Goal: Transaction & Acquisition: Book appointment/travel/reservation

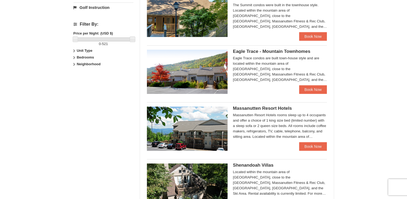
scroll to position [222, 0]
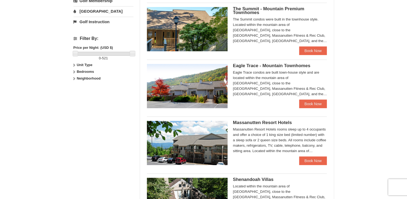
click at [245, 76] on div "Eagle Trace condos are built town-house style and are located within the mounta…" at bounding box center [280, 83] width 94 height 27
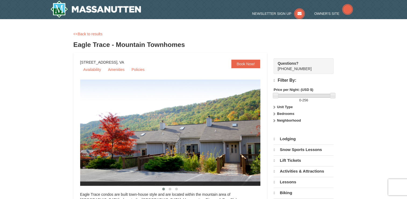
select select "9"
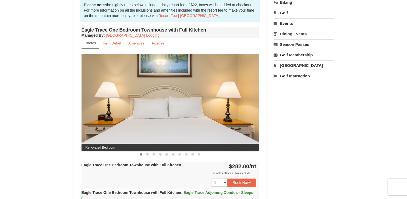
scroll to position [180, 0]
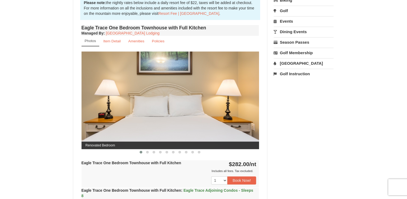
click at [252, 97] on img at bounding box center [171, 99] width 178 height 97
click at [147, 153] on button at bounding box center [147, 151] width 6 height 5
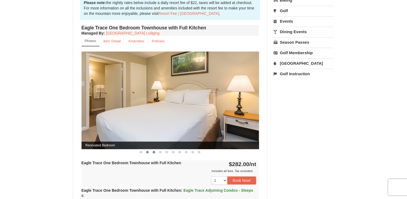
click at [153, 152] on button at bounding box center [154, 151] width 6 height 5
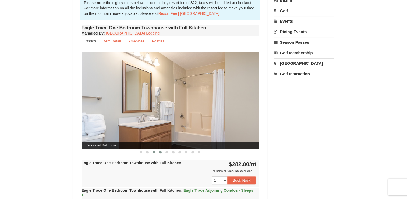
click at [162, 153] on button at bounding box center [160, 151] width 6 height 5
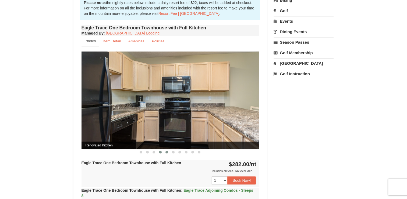
click at [167, 153] on button at bounding box center [167, 151] width 6 height 5
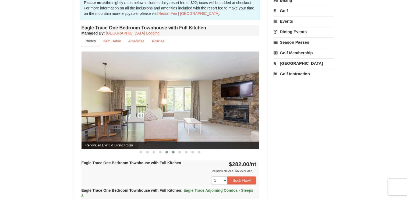
click at [173, 152] on span at bounding box center [173, 151] width 3 height 3
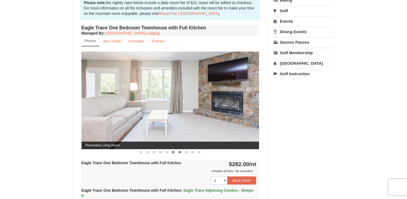
click at [180, 151] on span at bounding box center [179, 151] width 3 height 3
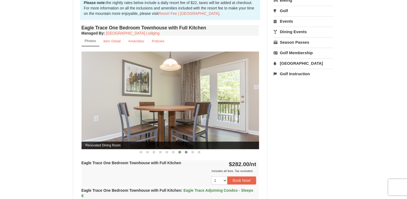
click at [188, 151] on button at bounding box center [186, 151] width 6 height 5
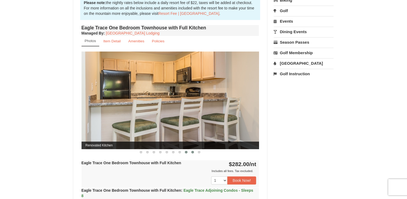
click at [192, 151] on span at bounding box center [192, 151] width 3 height 3
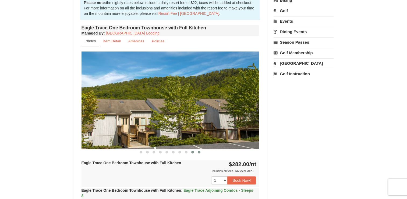
click at [199, 150] on span at bounding box center [199, 151] width 3 height 3
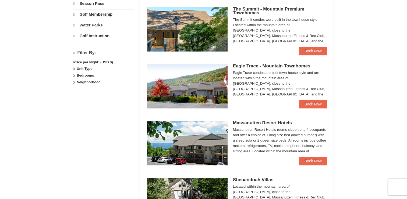
select select "9"
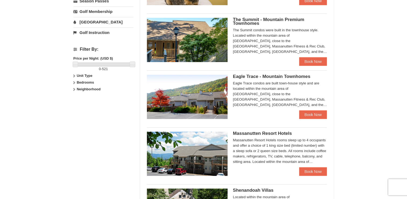
scroll to position [209, 0]
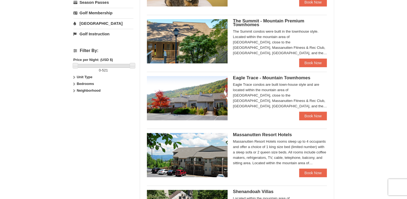
click at [235, 38] on div "The Summit condos were built in the townhouse style. Located within the mountai…" at bounding box center [280, 42] width 94 height 27
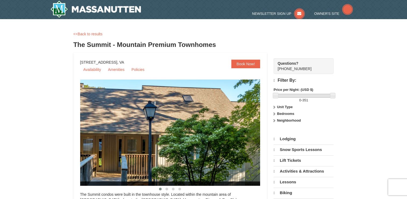
scroll to position [74, 0]
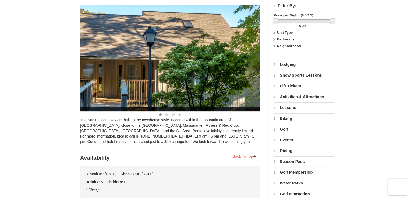
select select "9"
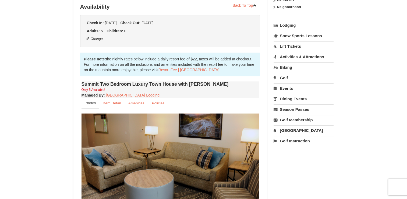
scroll to position [119, 0]
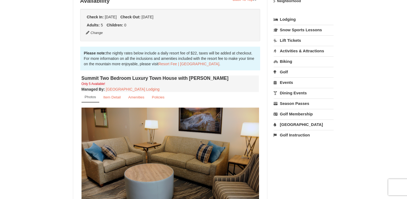
drag, startPoint x: 407, startPoint y: 32, endPoint x: 406, endPoint y: 49, distance: 17.2
drag, startPoint x: 406, startPoint y: 49, endPoint x: 377, endPoint y: 58, distance: 30.7
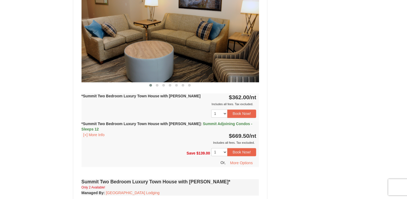
scroll to position [451, 0]
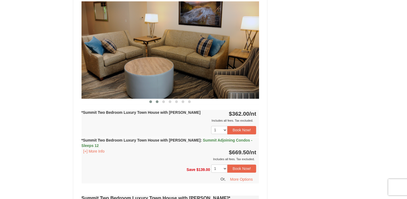
click at [157, 100] on span at bounding box center [157, 101] width 3 height 3
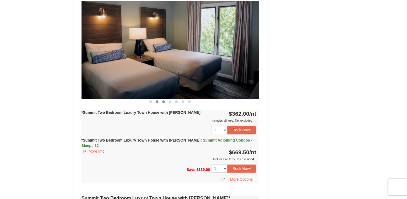
click at [164, 100] on span at bounding box center [163, 101] width 3 height 3
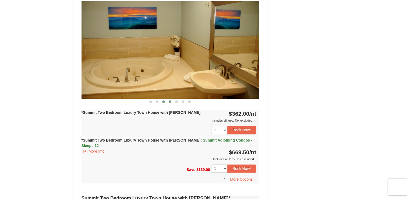
click at [170, 100] on span at bounding box center [170, 101] width 3 height 3
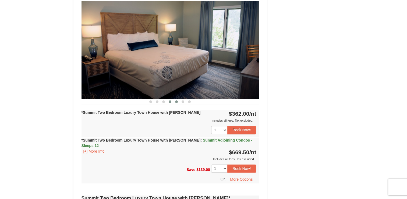
click at [176, 100] on span at bounding box center [176, 101] width 3 height 3
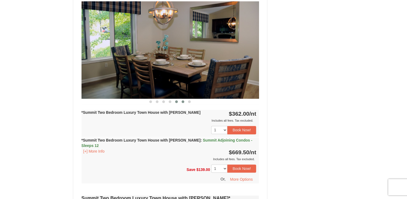
click at [184, 100] on span at bounding box center [183, 101] width 3 height 3
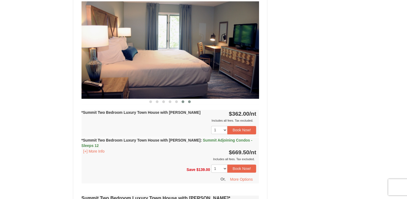
click at [190, 100] on span at bounding box center [189, 101] width 3 height 3
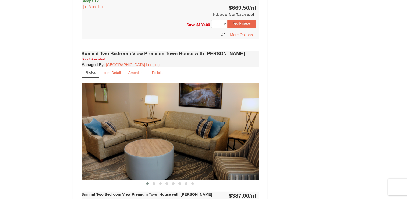
scroll to position [1270, 0]
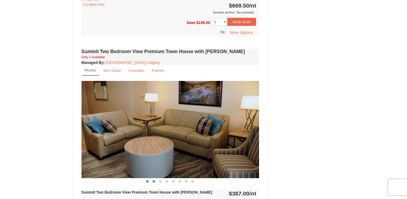
click at [153, 178] on button at bounding box center [154, 180] width 6 height 5
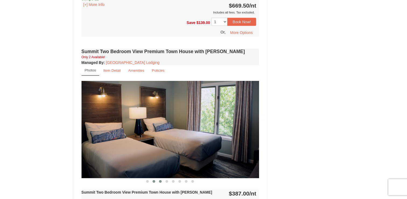
click at [160, 180] on span at bounding box center [160, 181] width 3 height 3
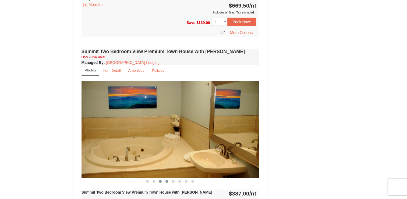
click at [169, 178] on button at bounding box center [167, 180] width 6 height 5
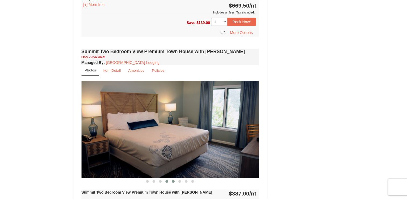
click at [172, 180] on span at bounding box center [173, 181] width 3 height 3
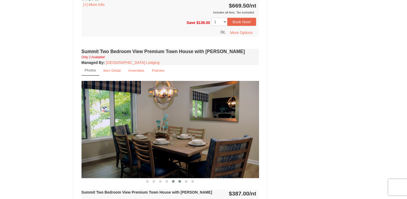
click at [180, 180] on span at bounding box center [179, 181] width 3 height 3
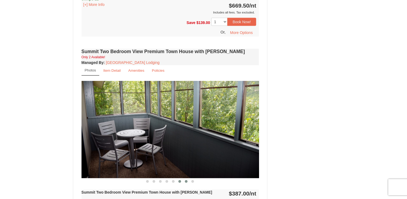
click at [185, 180] on span at bounding box center [186, 181] width 3 height 3
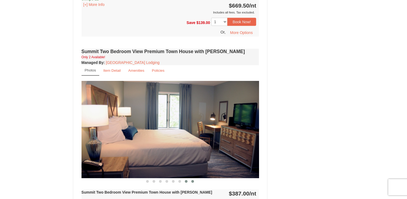
click at [193, 180] on span at bounding box center [192, 181] width 3 height 3
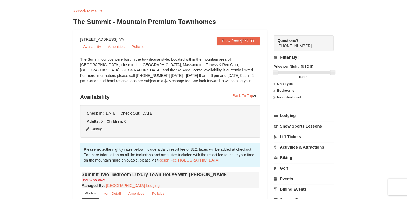
scroll to position [0, 0]
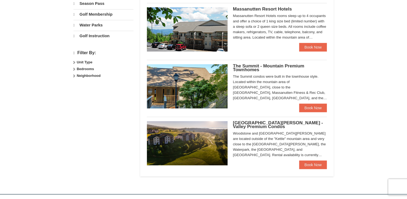
select select "9"
